Goal: Transaction & Acquisition: Purchase product/service

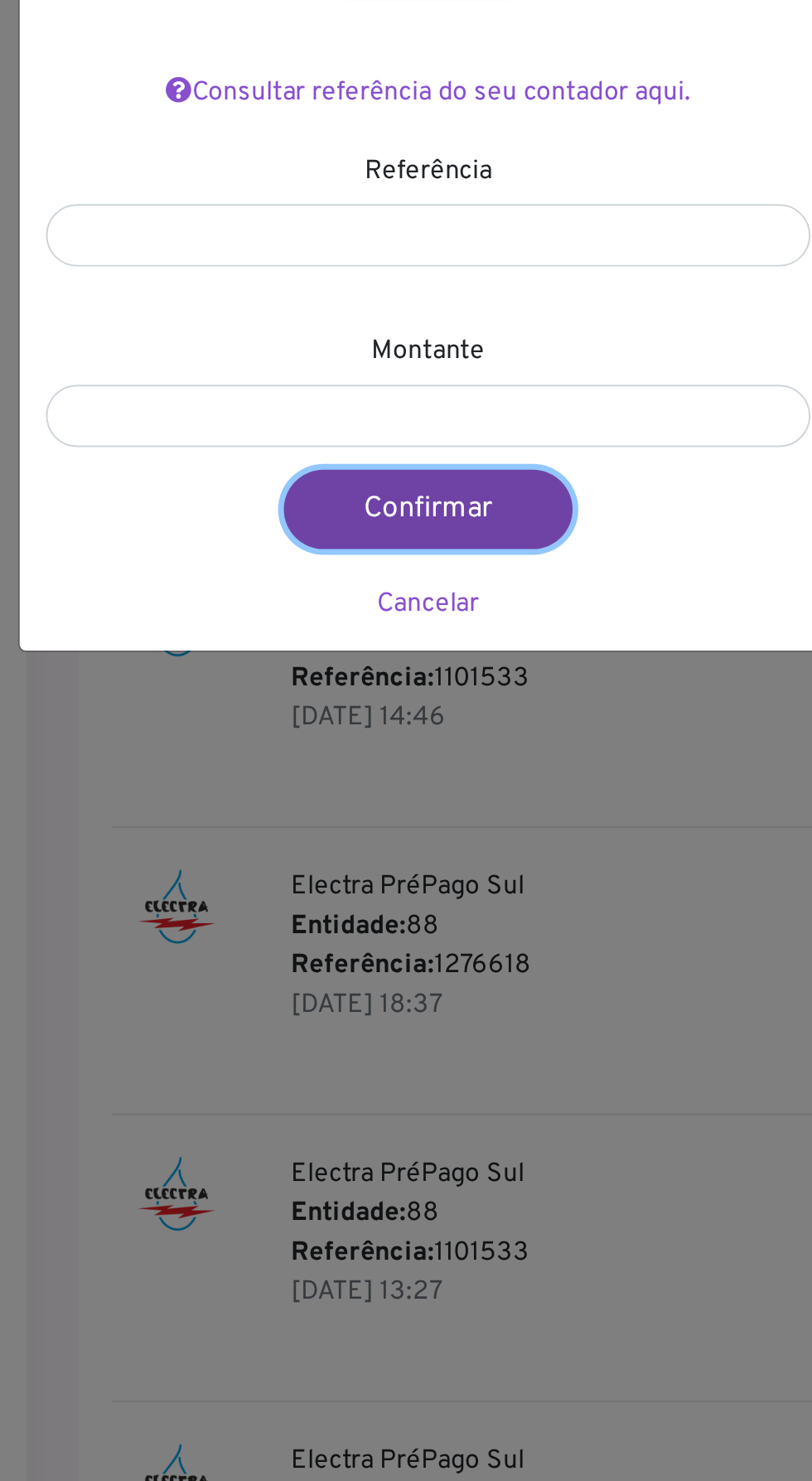
click at [418, 522] on button "Confirmar" at bounding box center [402, 508] width 146 height 39
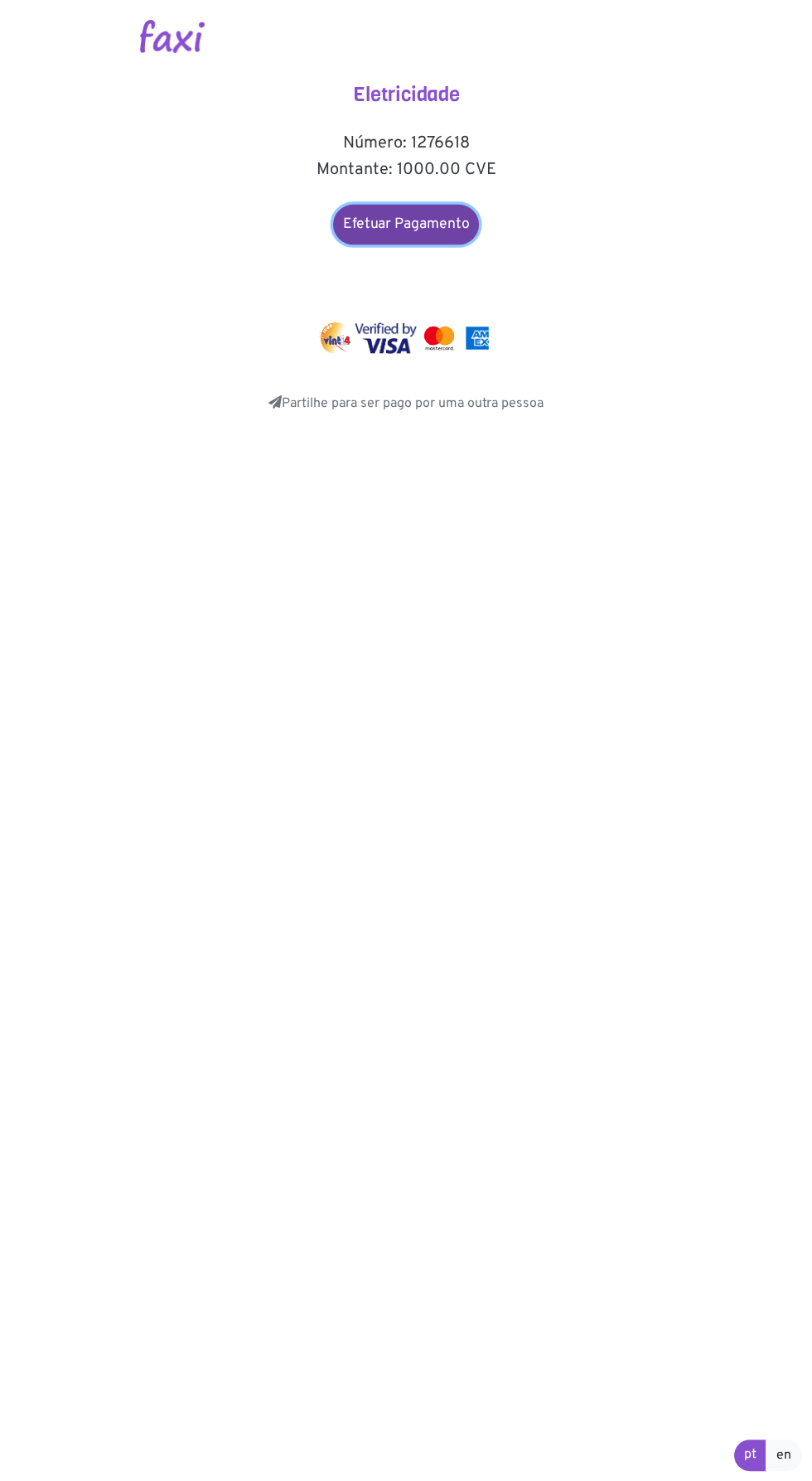
click at [382, 224] on link "Efetuar Pagamento" at bounding box center [406, 225] width 146 height 39
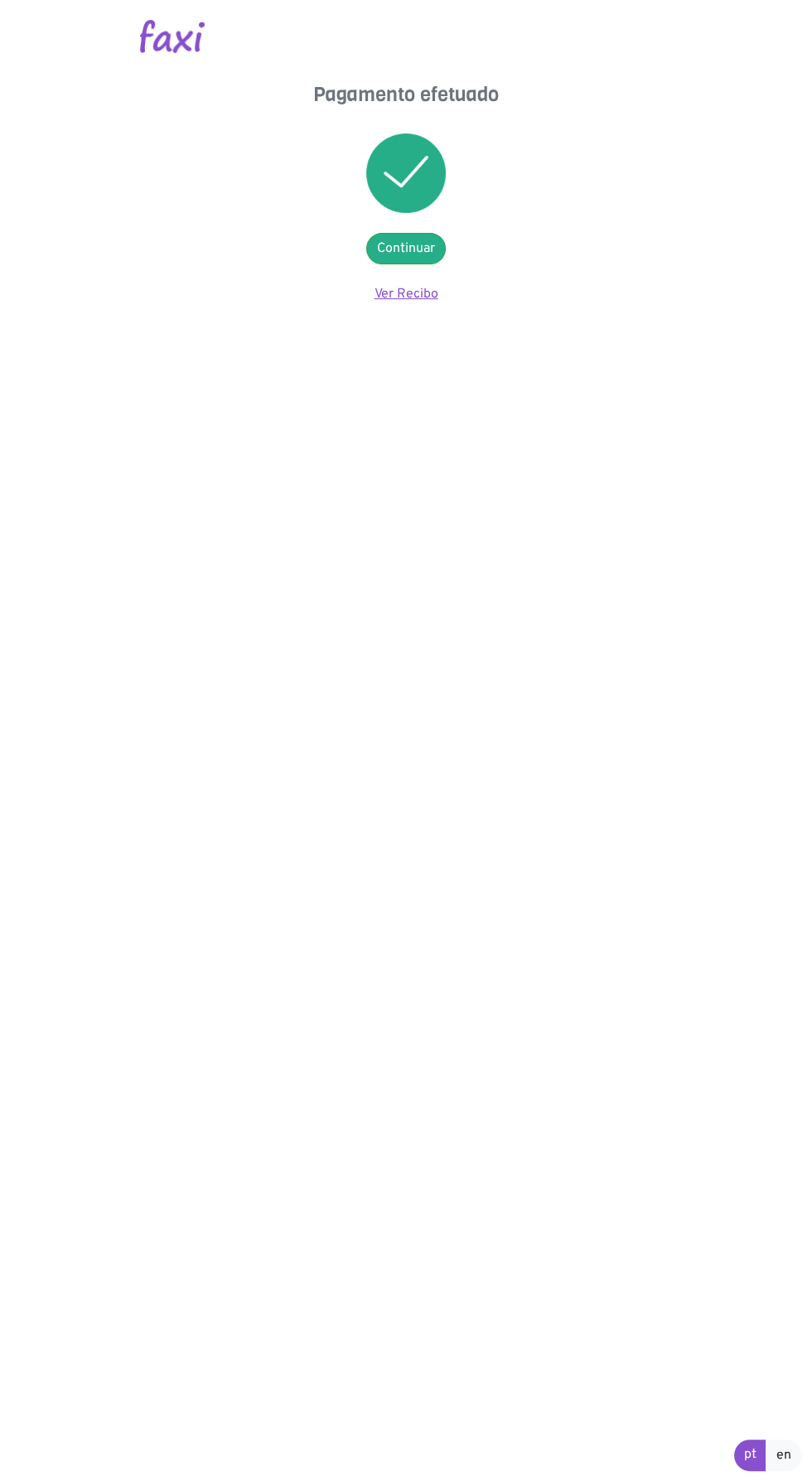
click at [412, 294] on link "Ver Recibo" at bounding box center [406, 294] width 64 height 17
